Goal: Task Accomplishment & Management: Complete application form

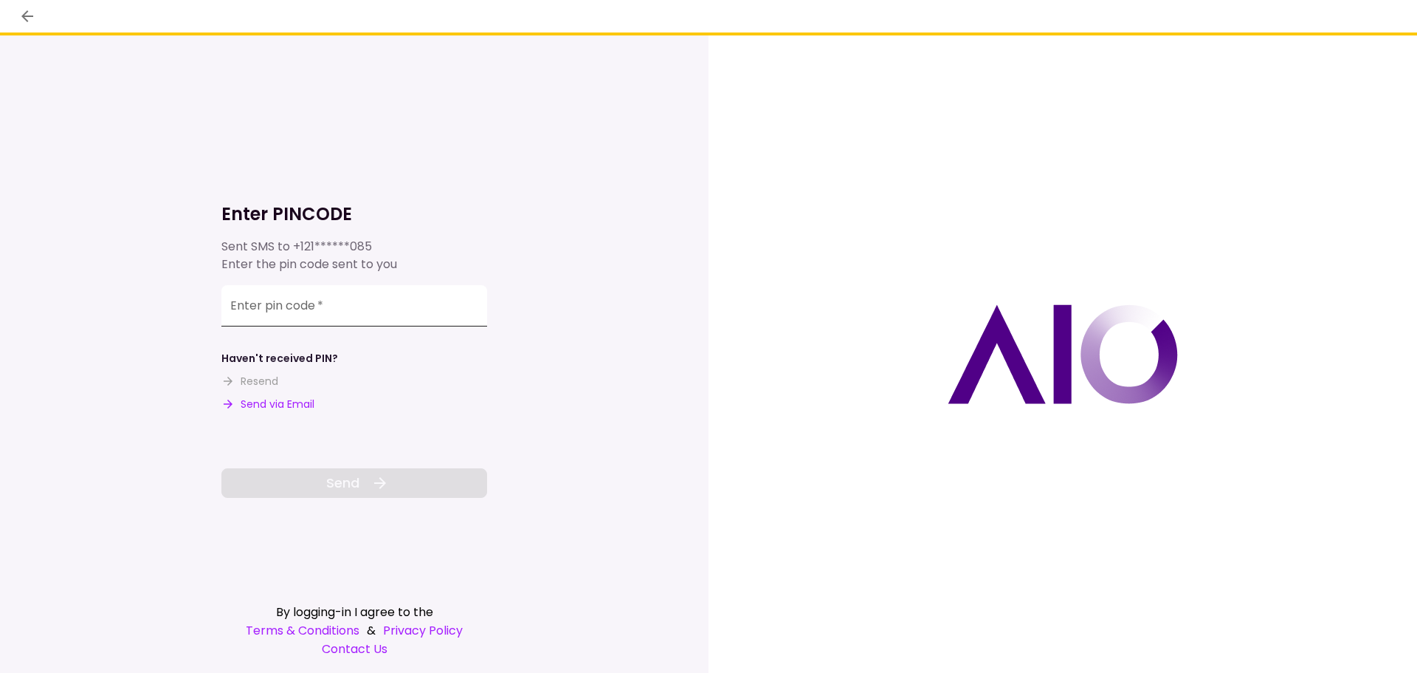
click at [331, 311] on input "Enter pin code   *" at bounding box center [354, 305] width 266 height 41
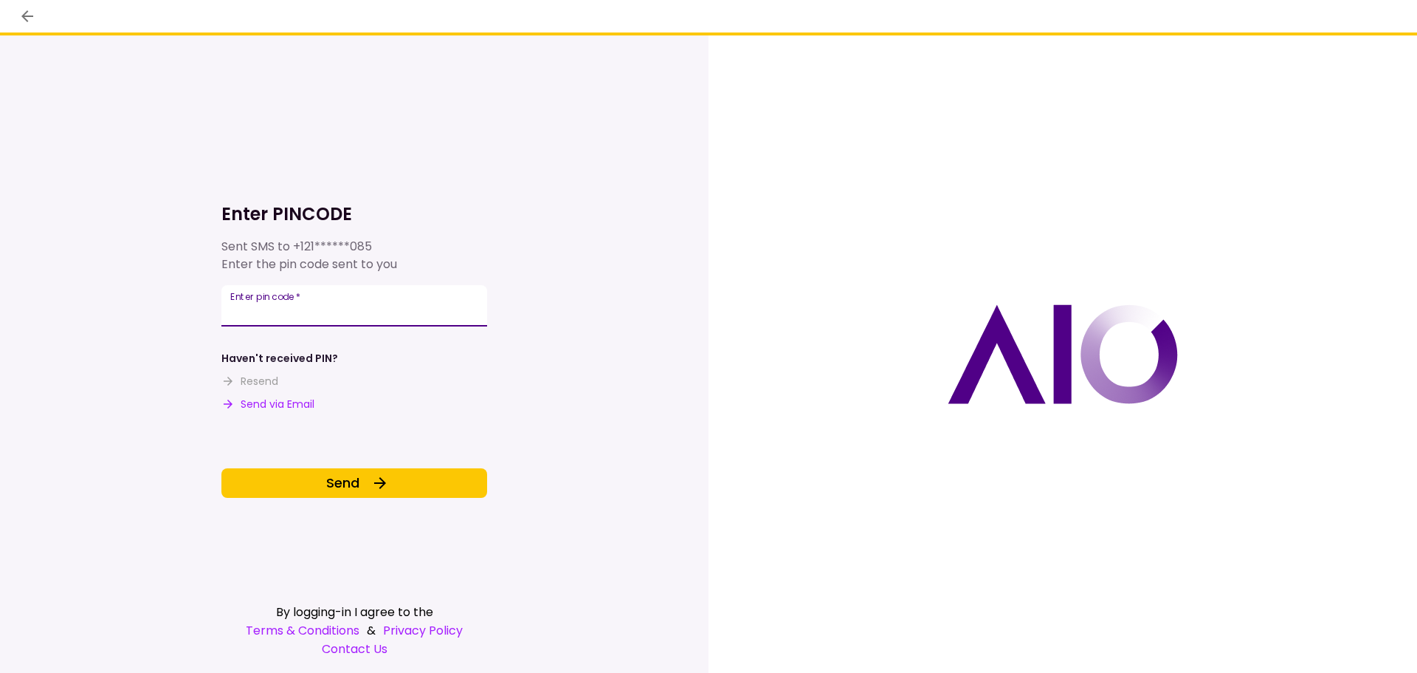
type input "******"
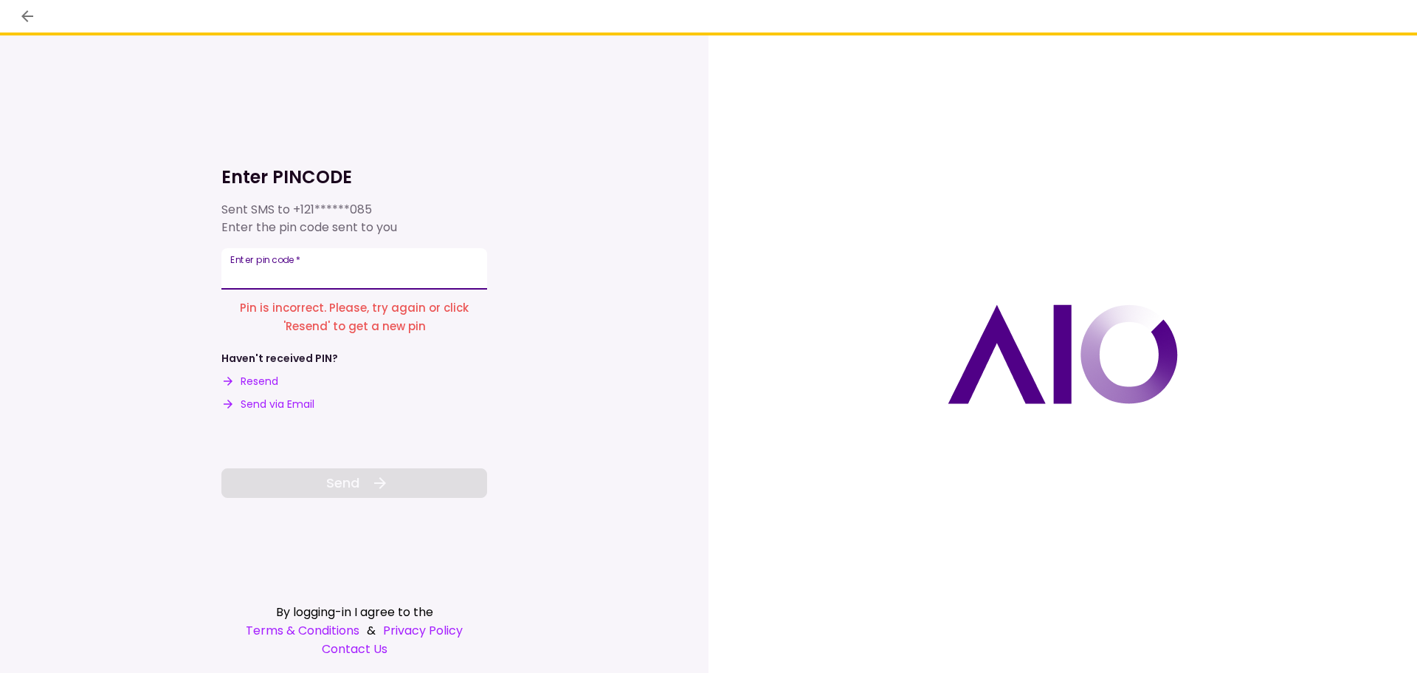
click at [403, 273] on input "Enter pin code   *" at bounding box center [354, 268] width 266 height 41
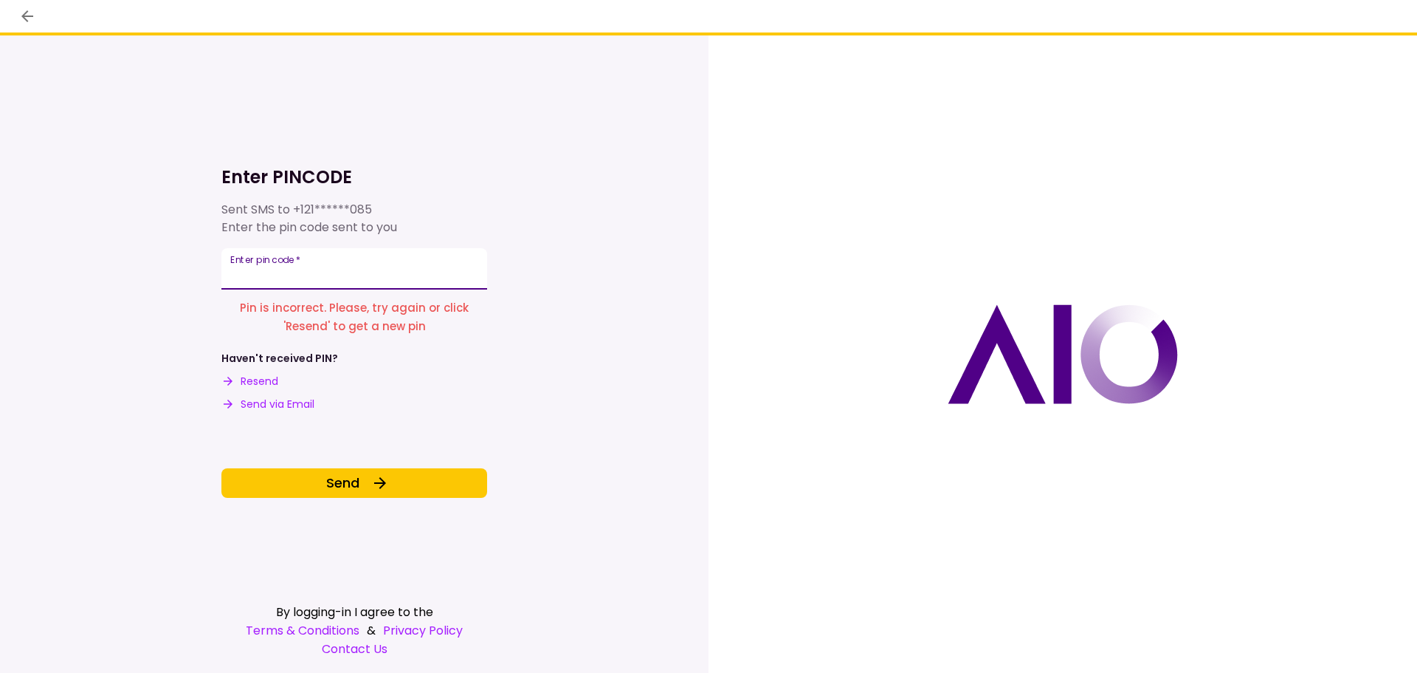
type input "******"
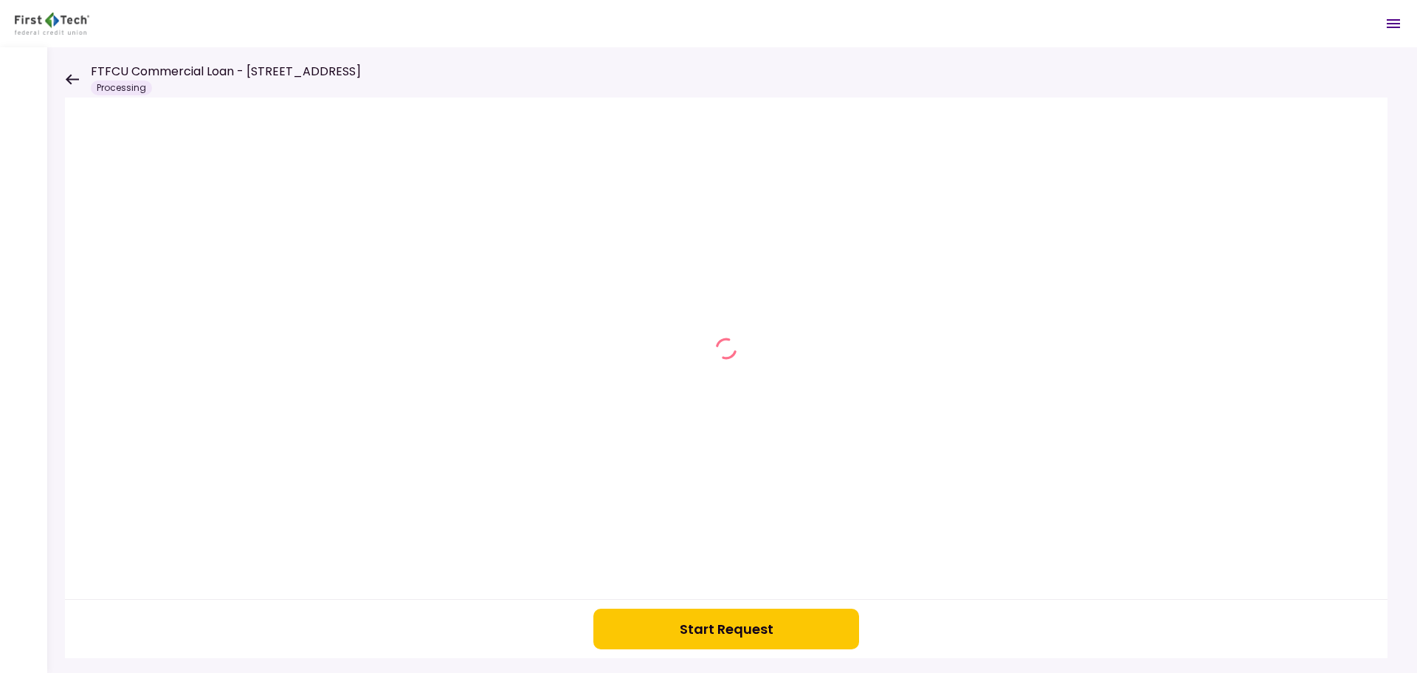
click at [693, 622] on button "Start Request" at bounding box center [727, 628] width 266 height 41
click at [69, 80] on icon at bounding box center [72, 79] width 13 height 10
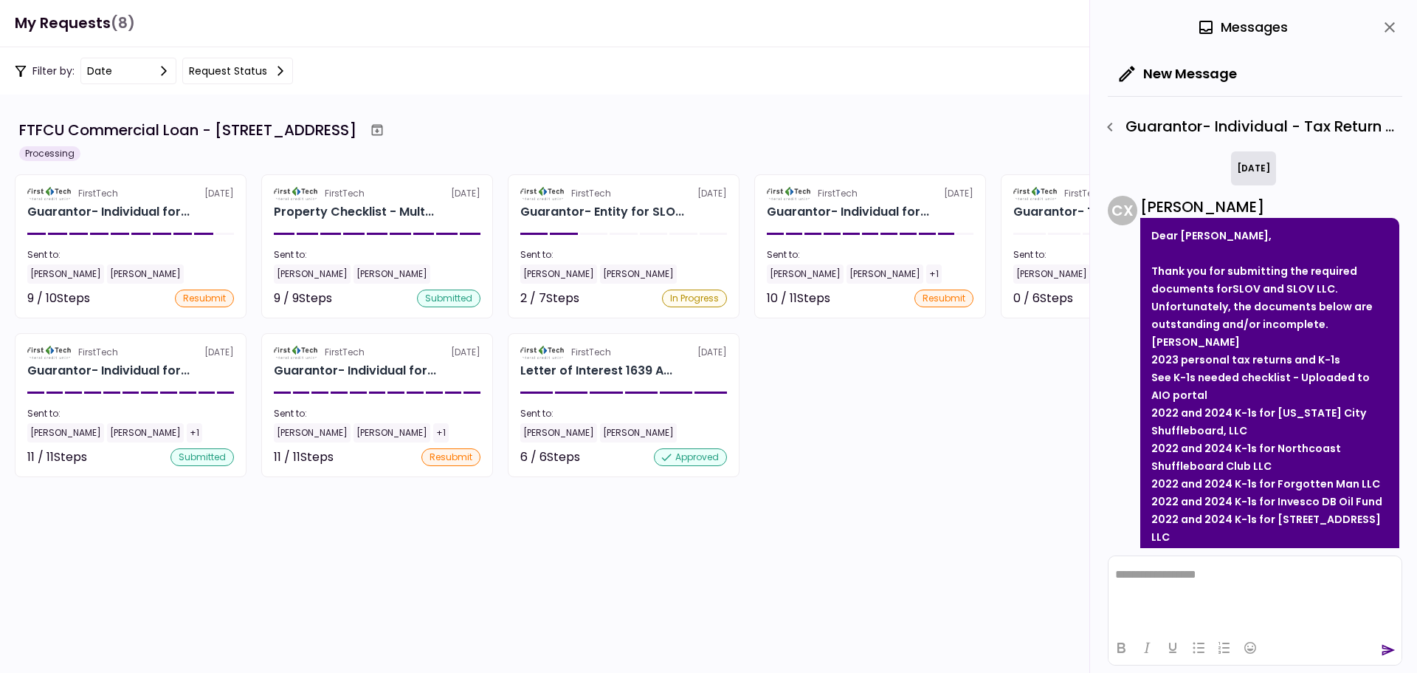
scroll to position [331, 0]
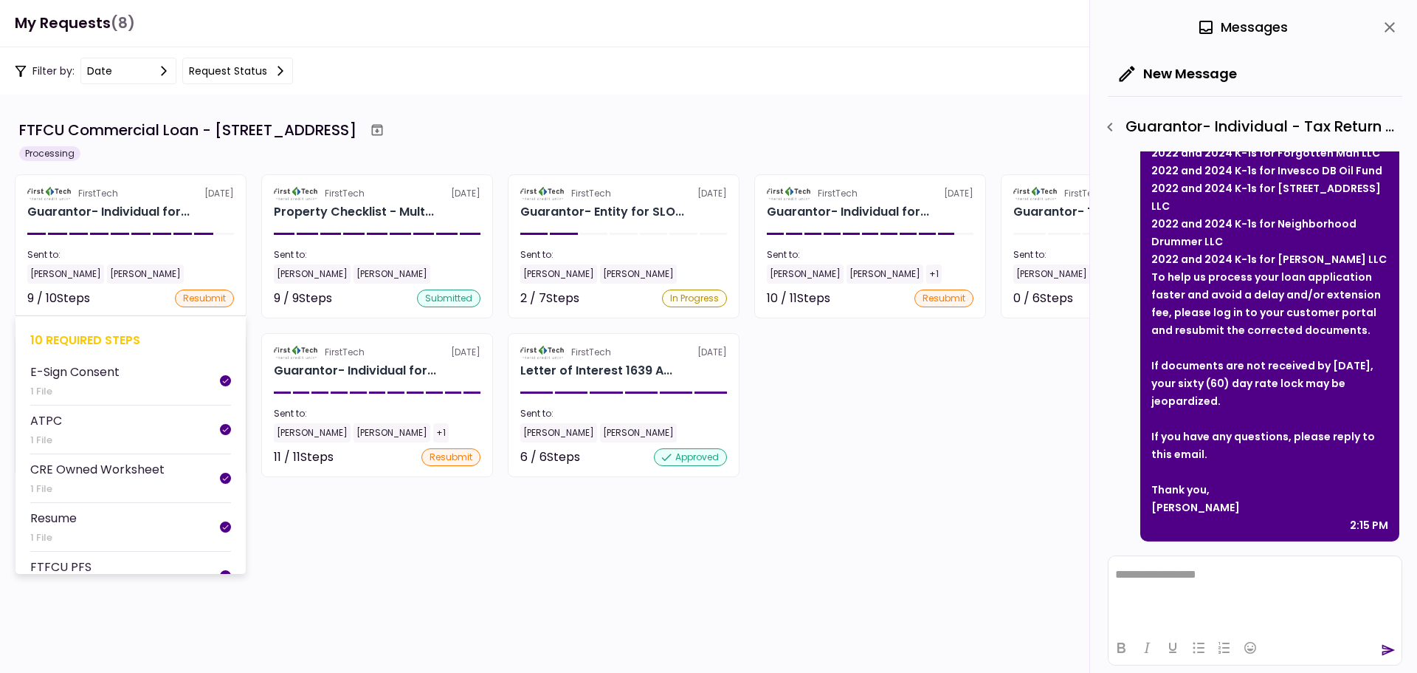
click at [78, 342] on div "10 required steps" at bounding box center [130, 340] width 201 height 18
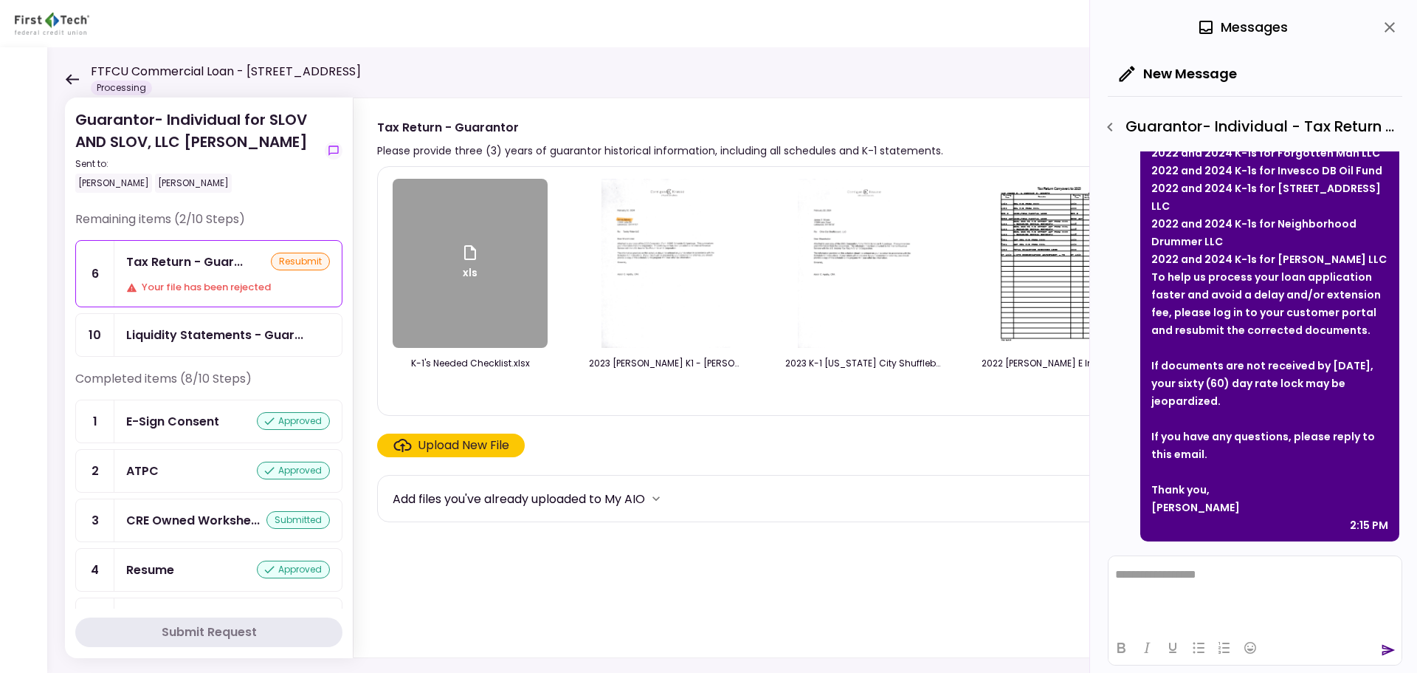
click at [480, 320] on div "xls" at bounding box center [470, 263] width 155 height 169
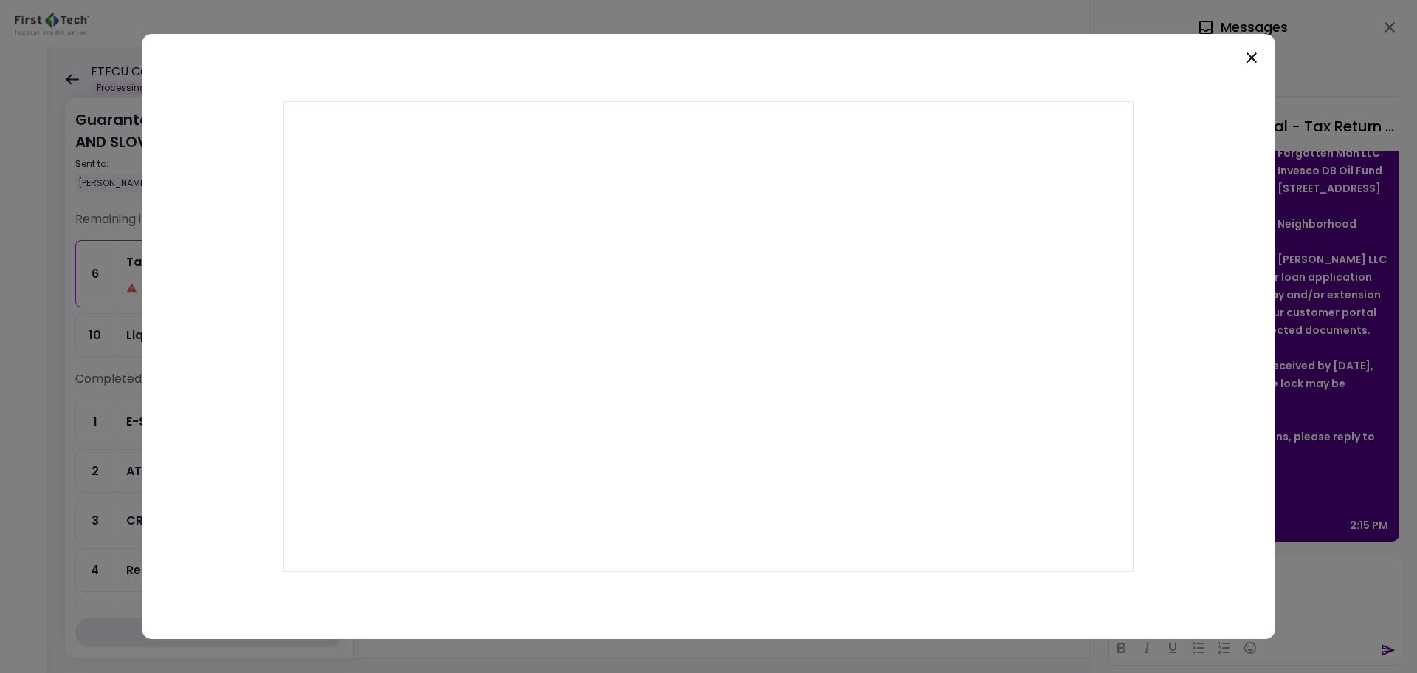
click at [1256, 52] on icon at bounding box center [1252, 58] width 18 height 18
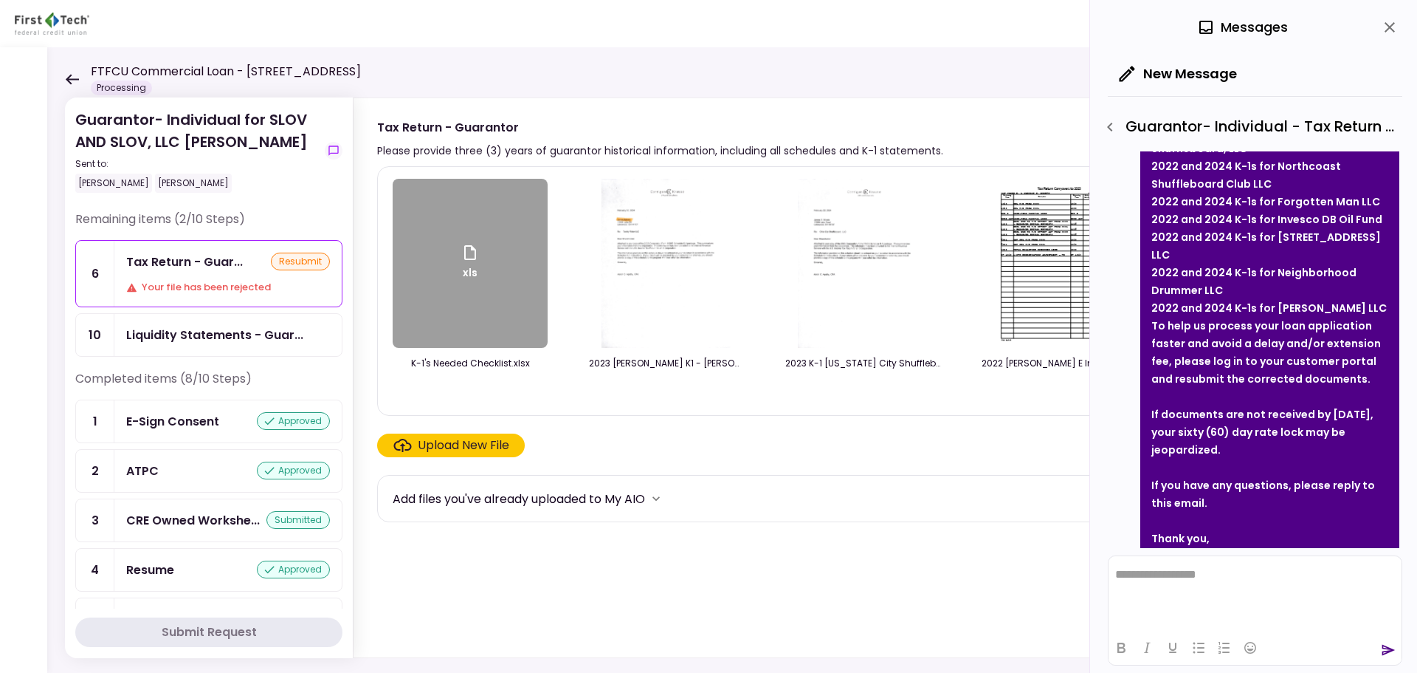
scroll to position [257, 0]
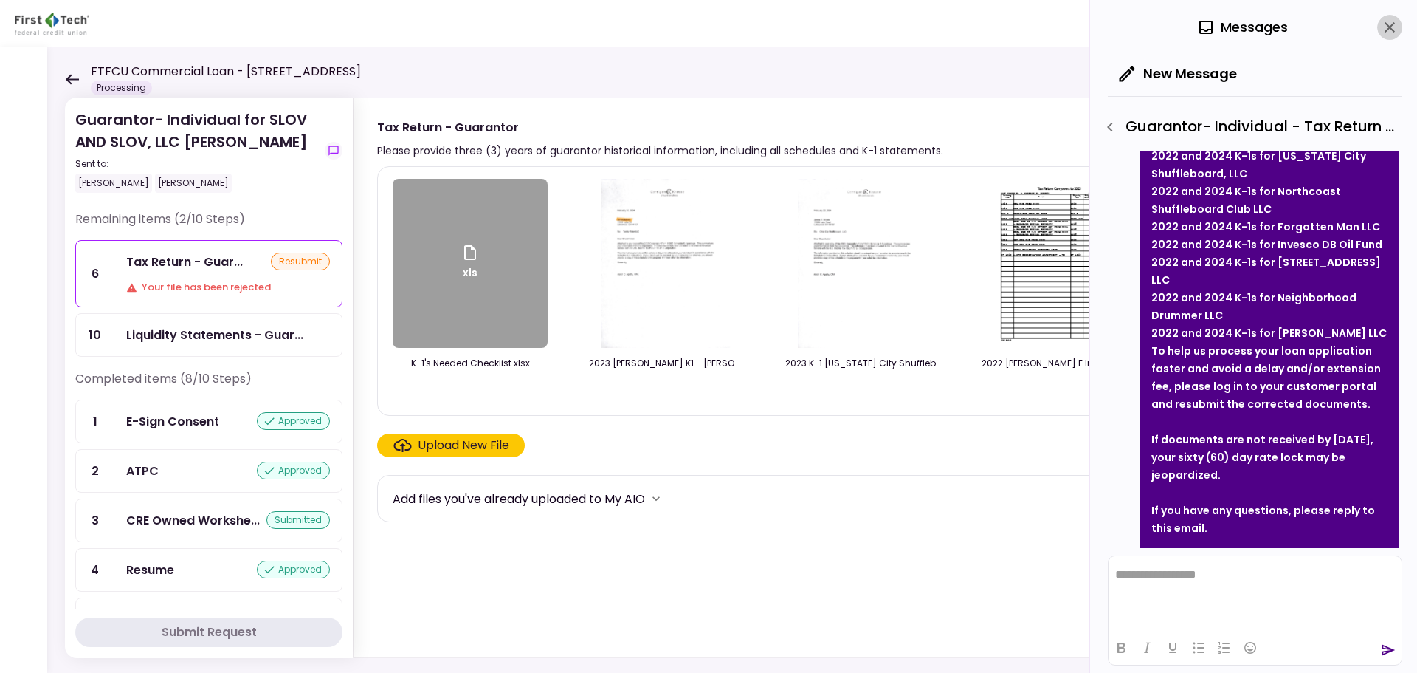
click at [1395, 28] on icon "close" at bounding box center [1390, 27] width 18 height 18
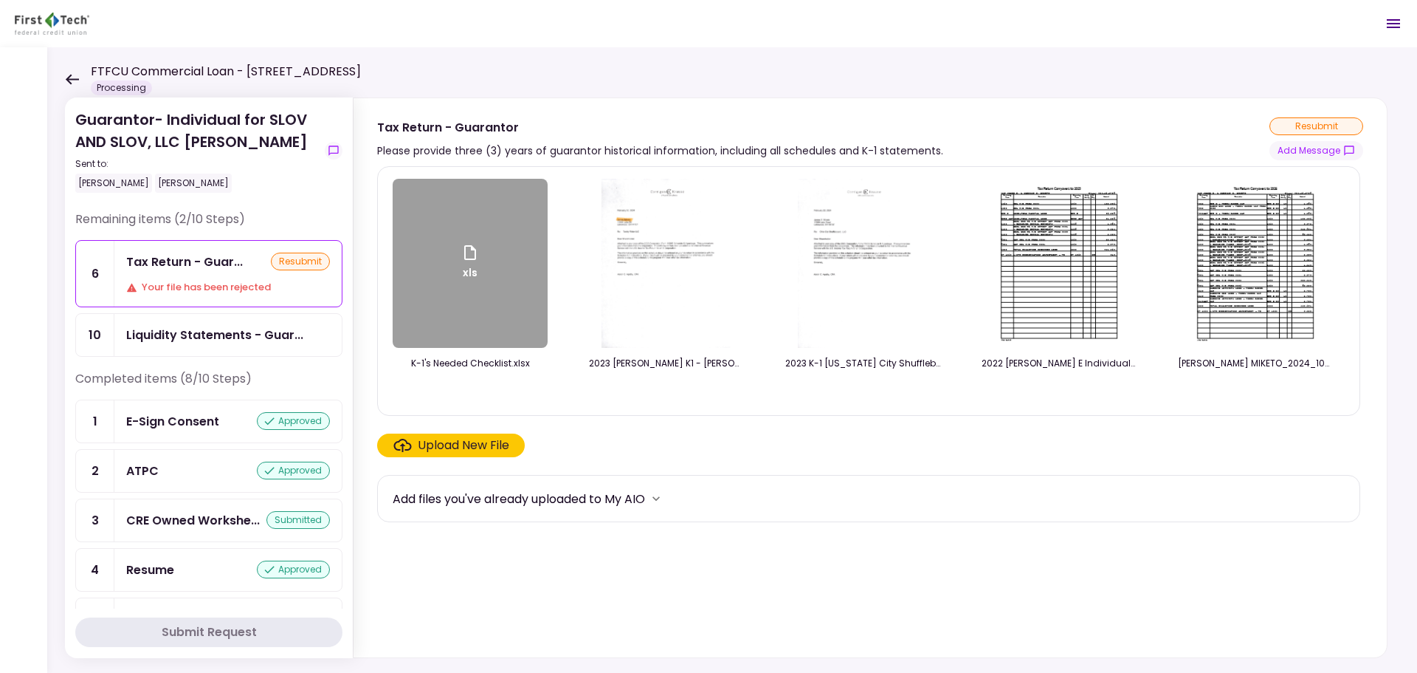
click at [81, 77] on div "FTFCU Commercial Loan - [STREET_ADDRESS] Processing" at bounding box center [213, 79] width 296 height 32
click at [74, 77] on icon at bounding box center [72, 79] width 14 height 11
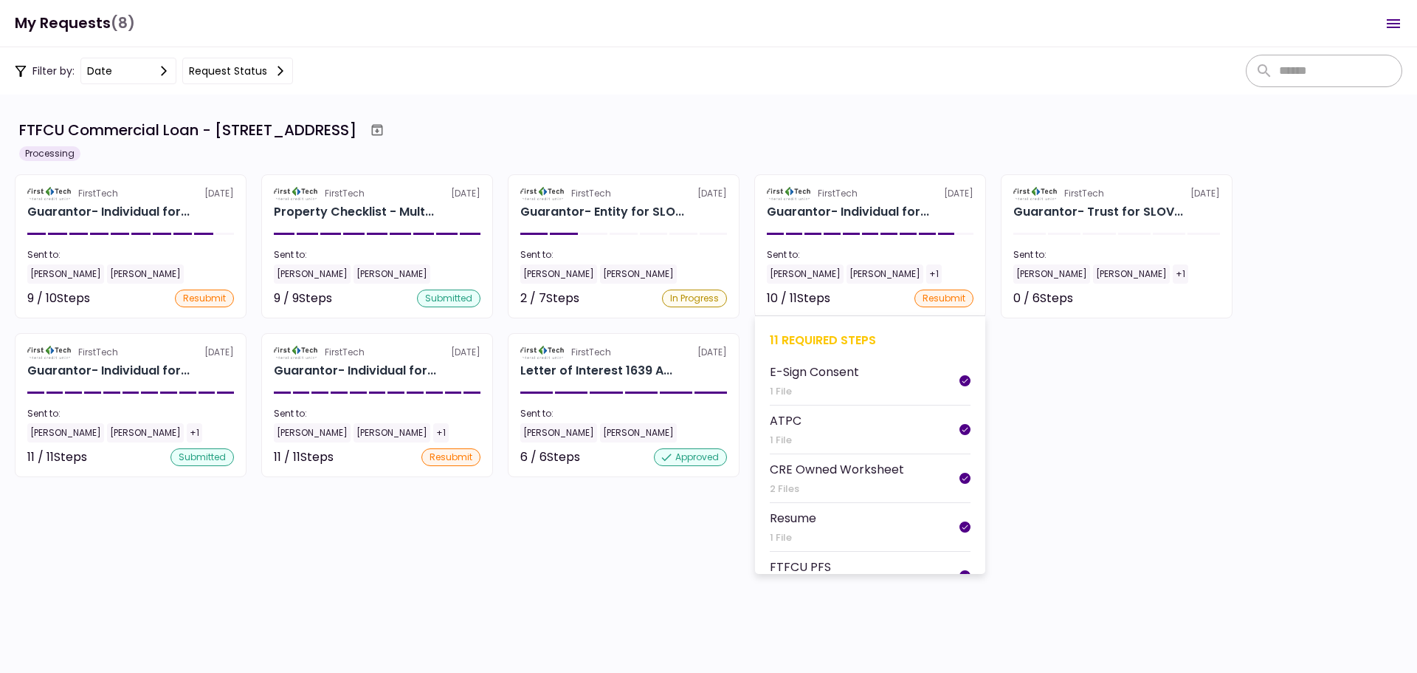
click at [820, 334] on div "11 required steps" at bounding box center [870, 340] width 201 height 18
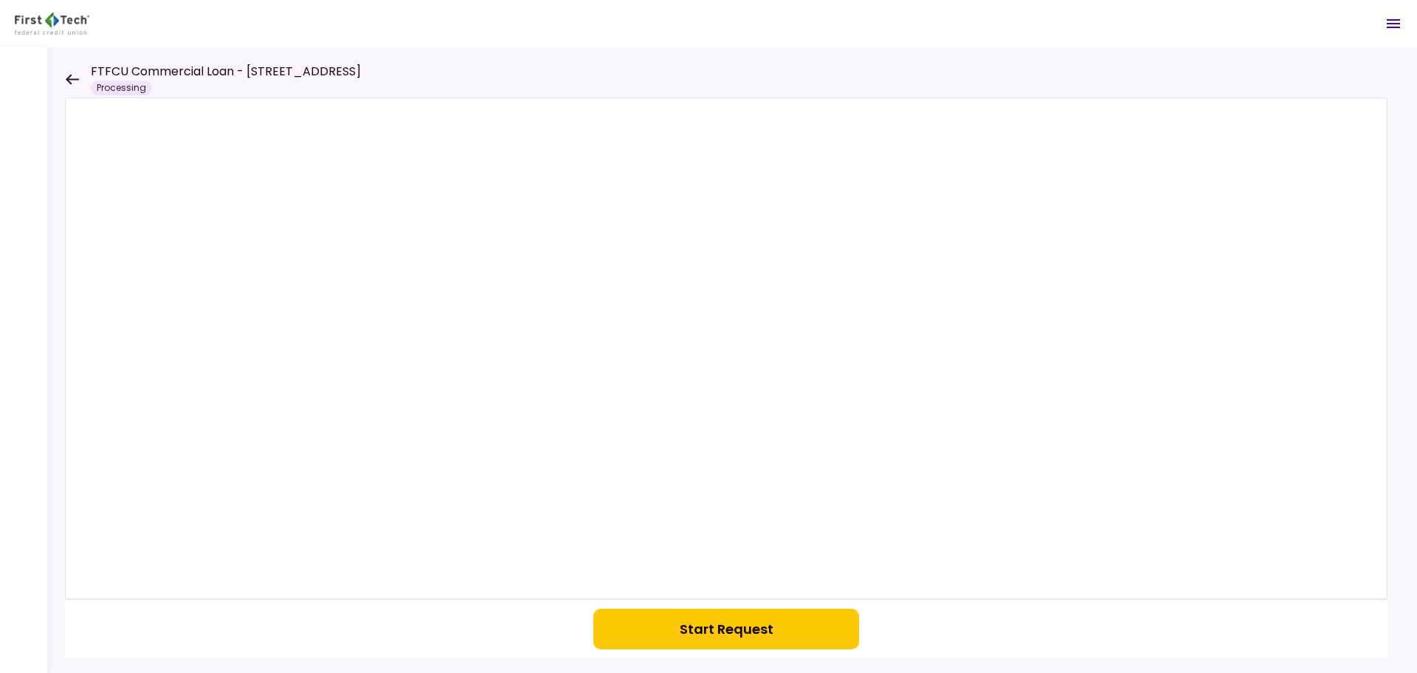
click at [69, 80] on icon at bounding box center [72, 79] width 13 height 10
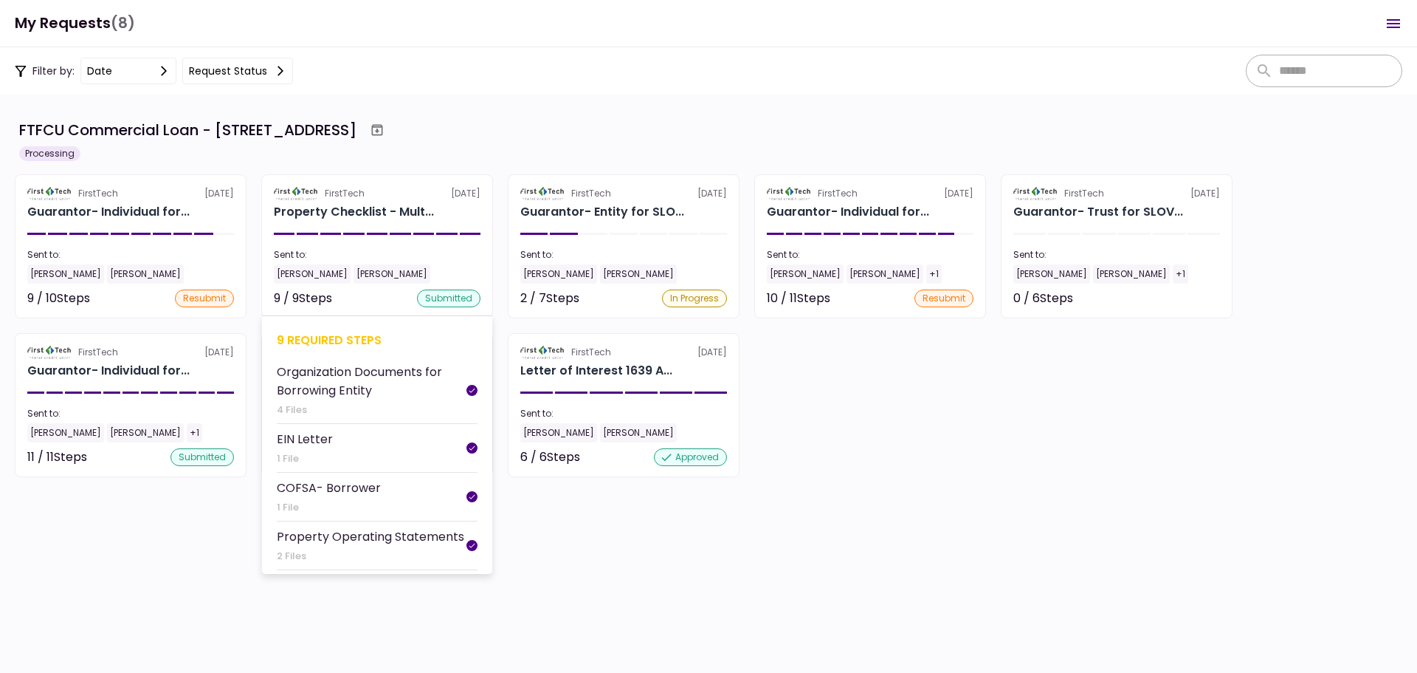
click at [354, 334] on div "9 required steps" at bounding box center [377, 340] width 201 height 18
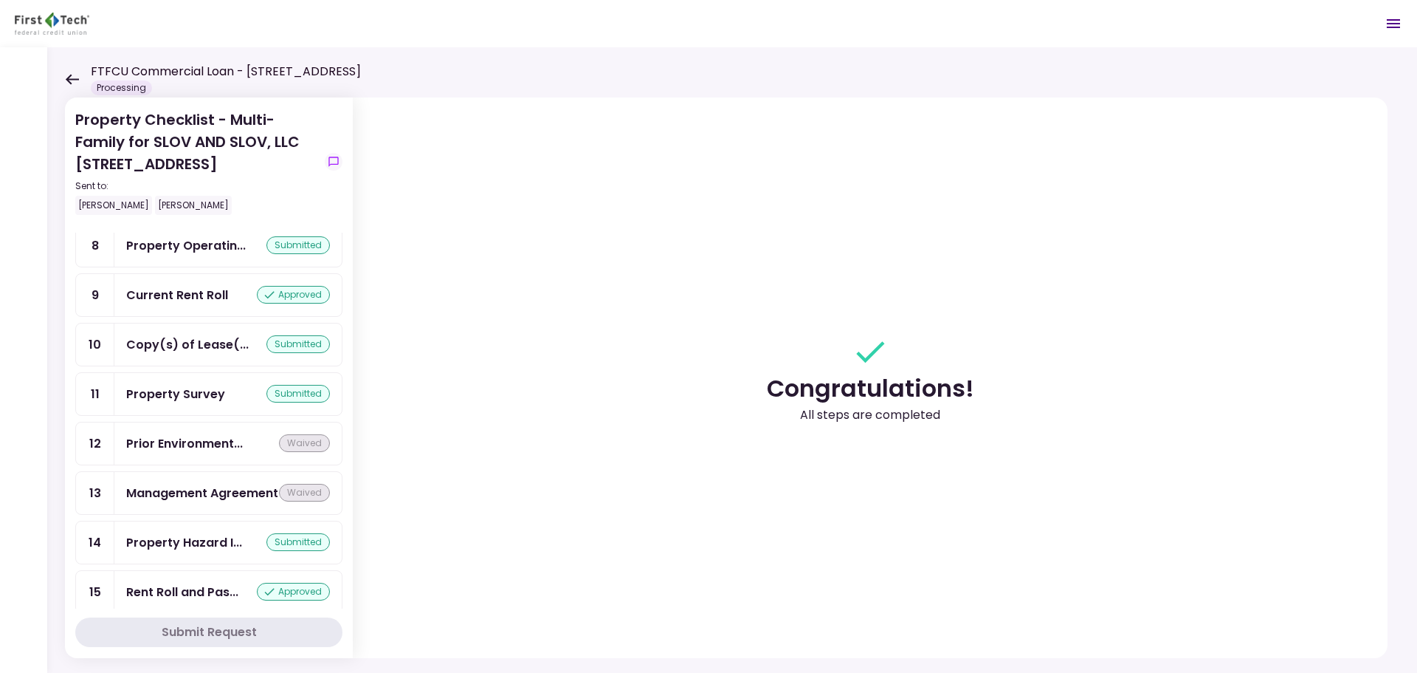
scroll to position [422, 0]
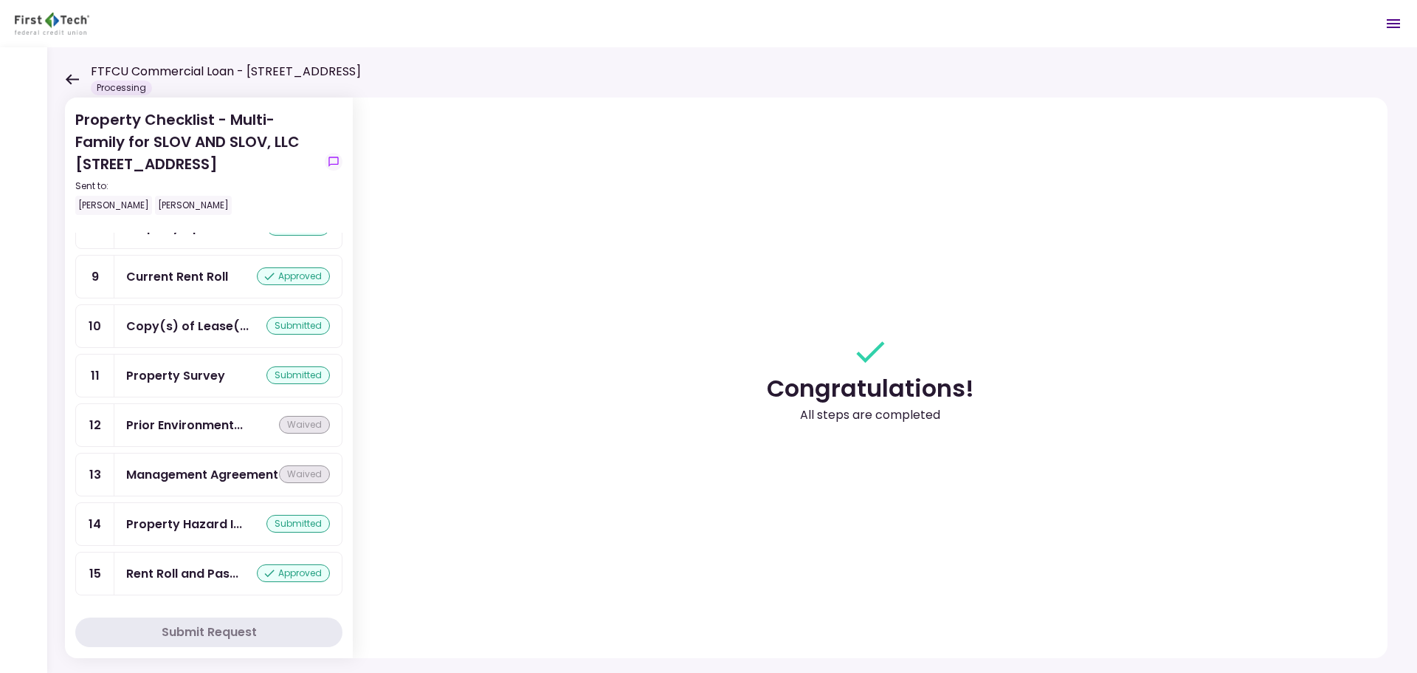
click at [70, 78] on icon at bounding box center [72, 79] width 14 height 11
